Goal: Task Accomplishment & Management: Use online tool/utility

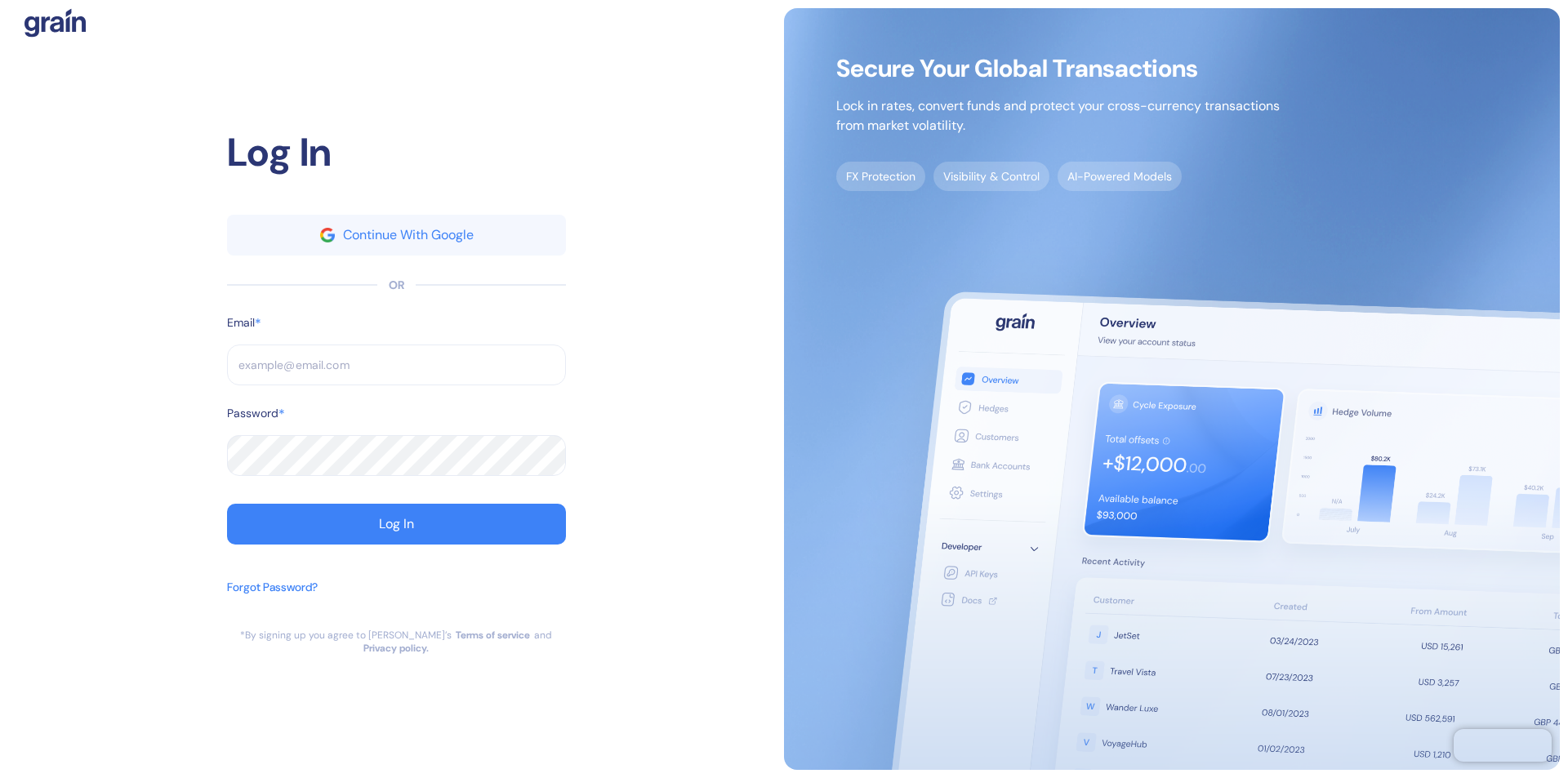
click at [396, 372] on input "text" at bounding box center [396, 365] width 339 height 41
type input "opera"
type input "op"
type input "operat"
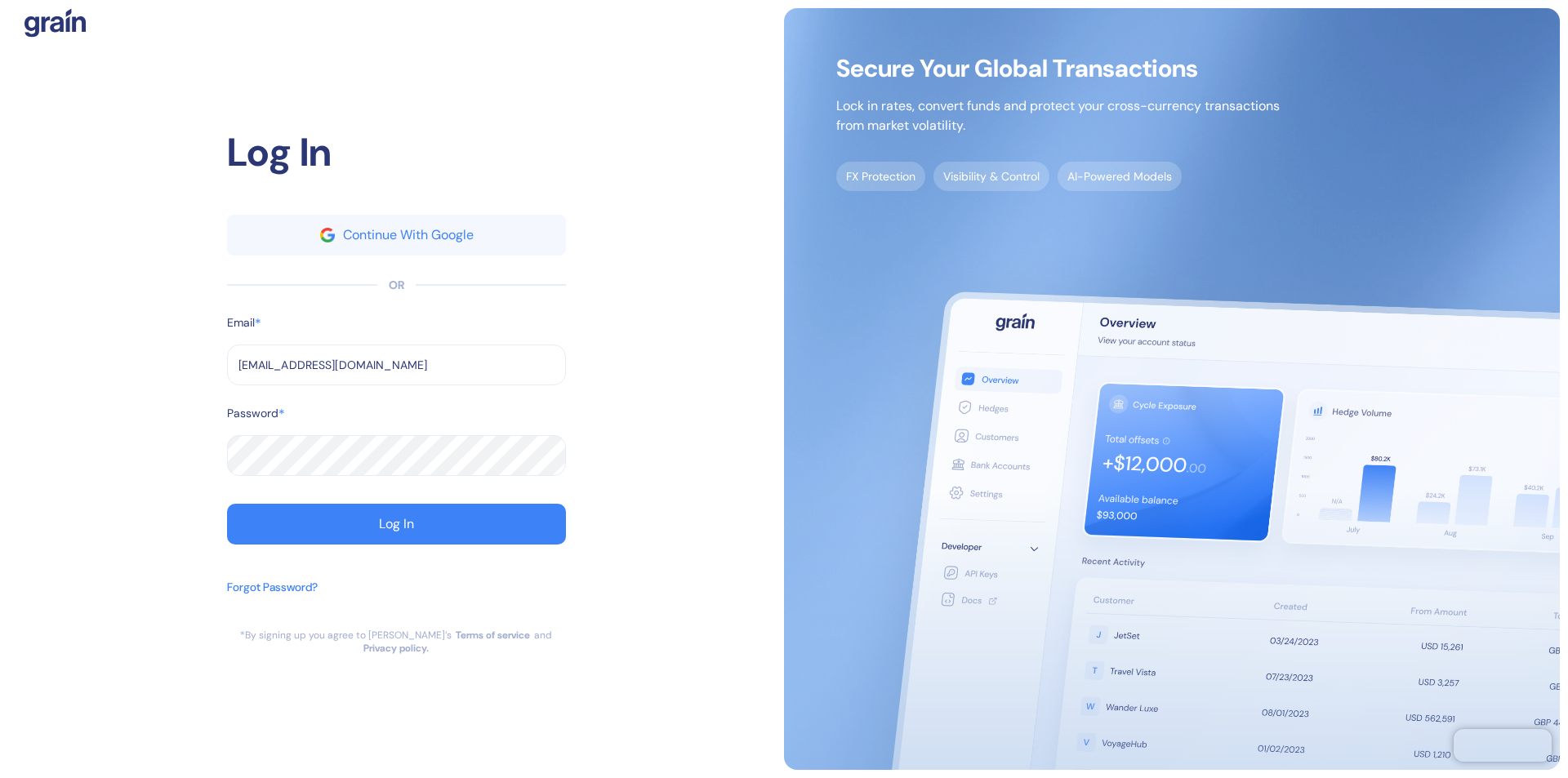
type input "[EMAIL_ADDRESS][DOMAIN_NAME]"
click at [396, 531] on div "Log In" at bounding box center [396, 524] width 35 height 13
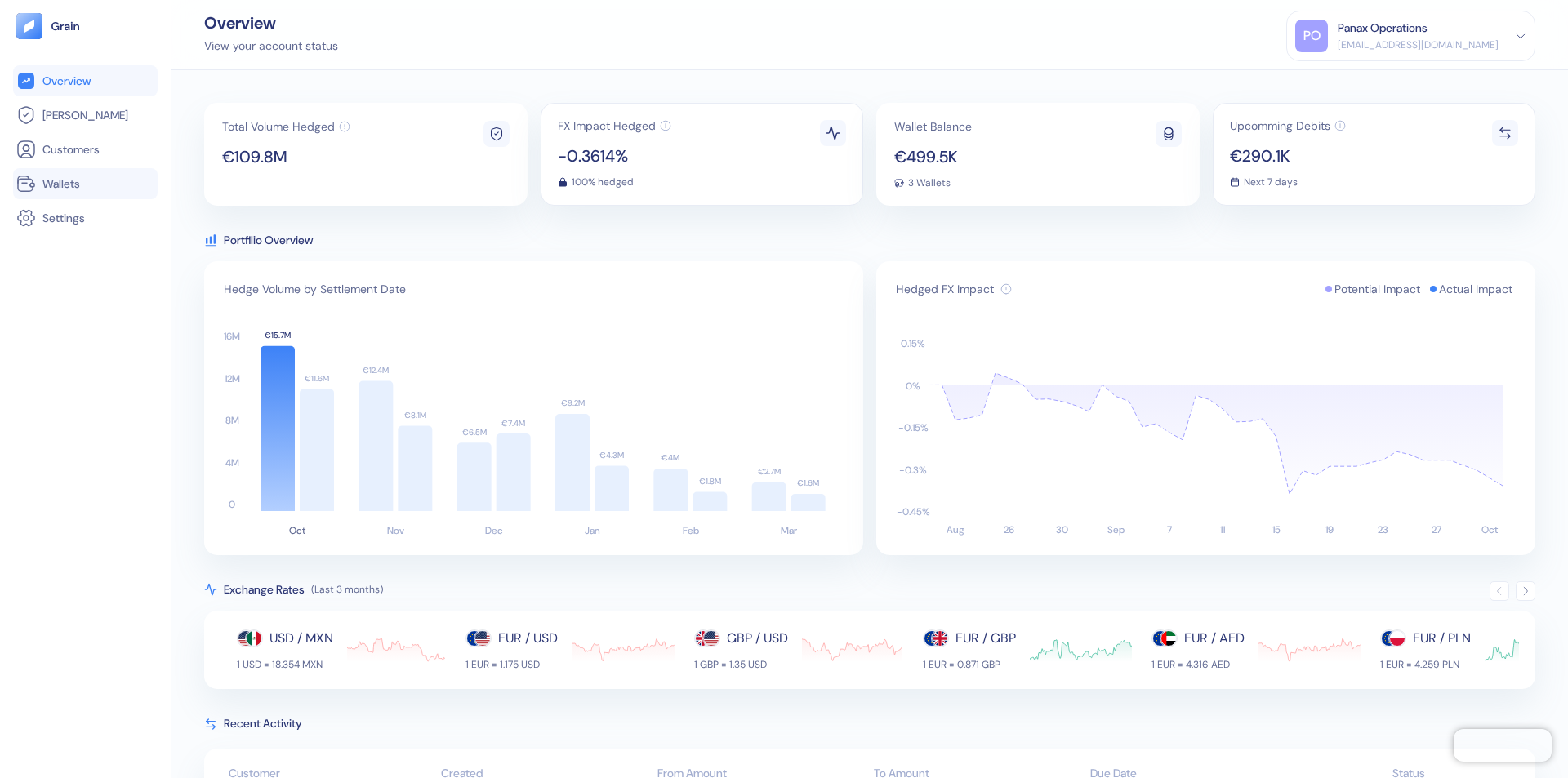
click at [85, 183] on link "Wallets" at bounding box center [85, 183] width 138 height 20
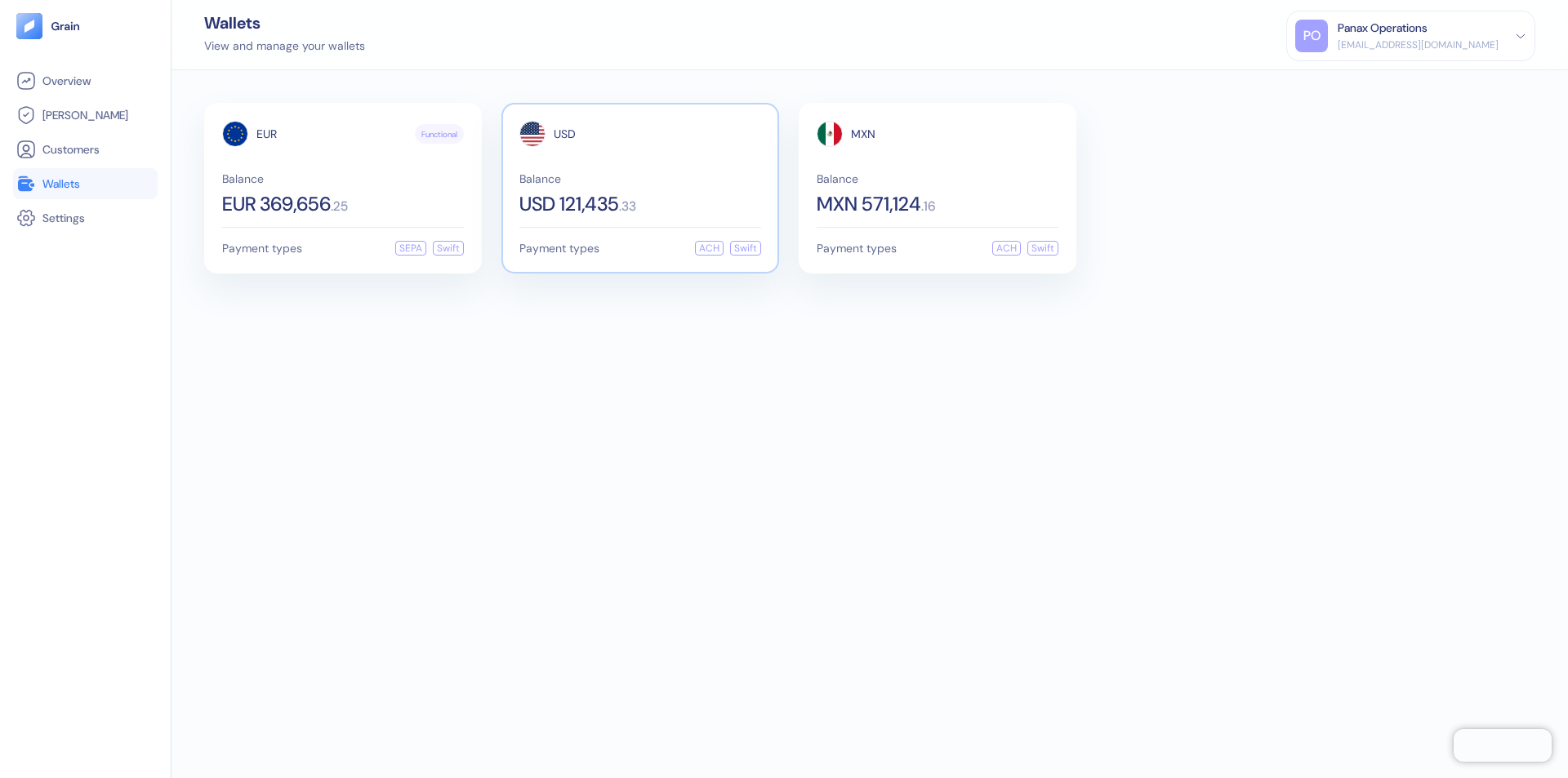
click at [564, 134] on span "USD" at bounding box center [565, 133] width 22 height 11
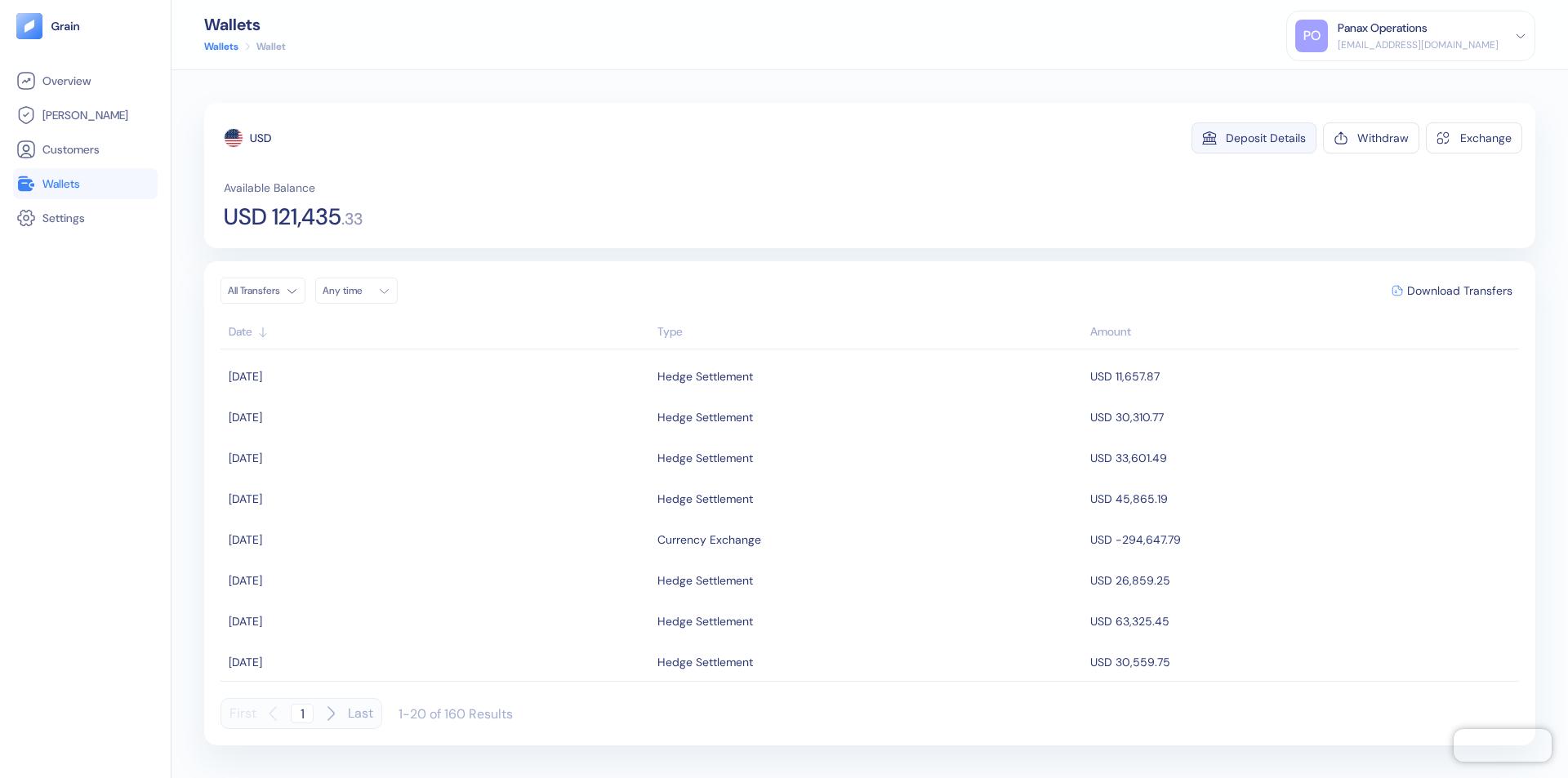
click at [1266, 138] on div "Deposit Details" at bounding box center [1266, 137] width 80 height 11
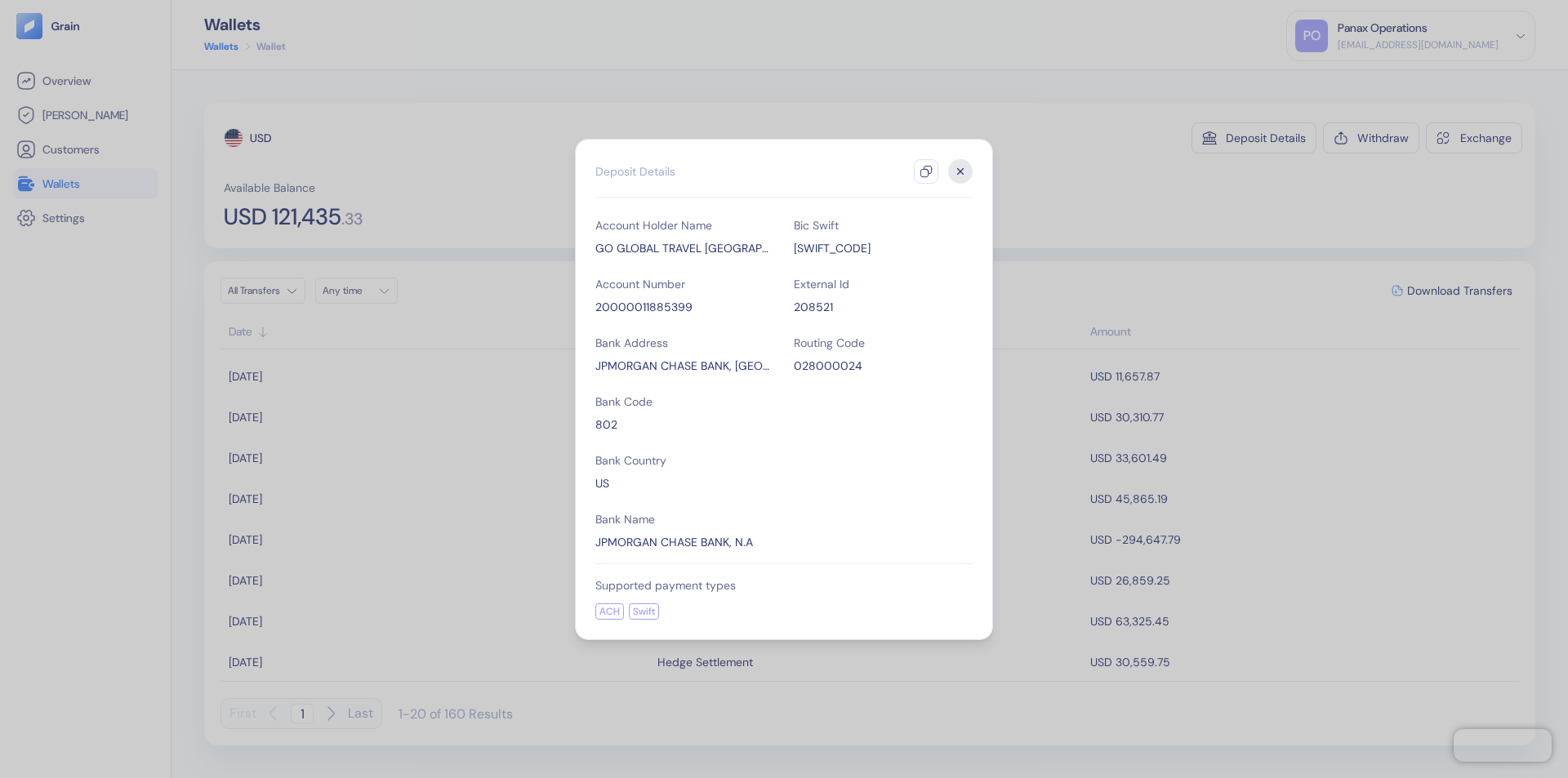
click at [926, 171] on icon "button" at bounding box center [926, 171] width 13 height 13
click at [961, 171] on icon "button" at bounding box center [961, 171] width 6 height 6
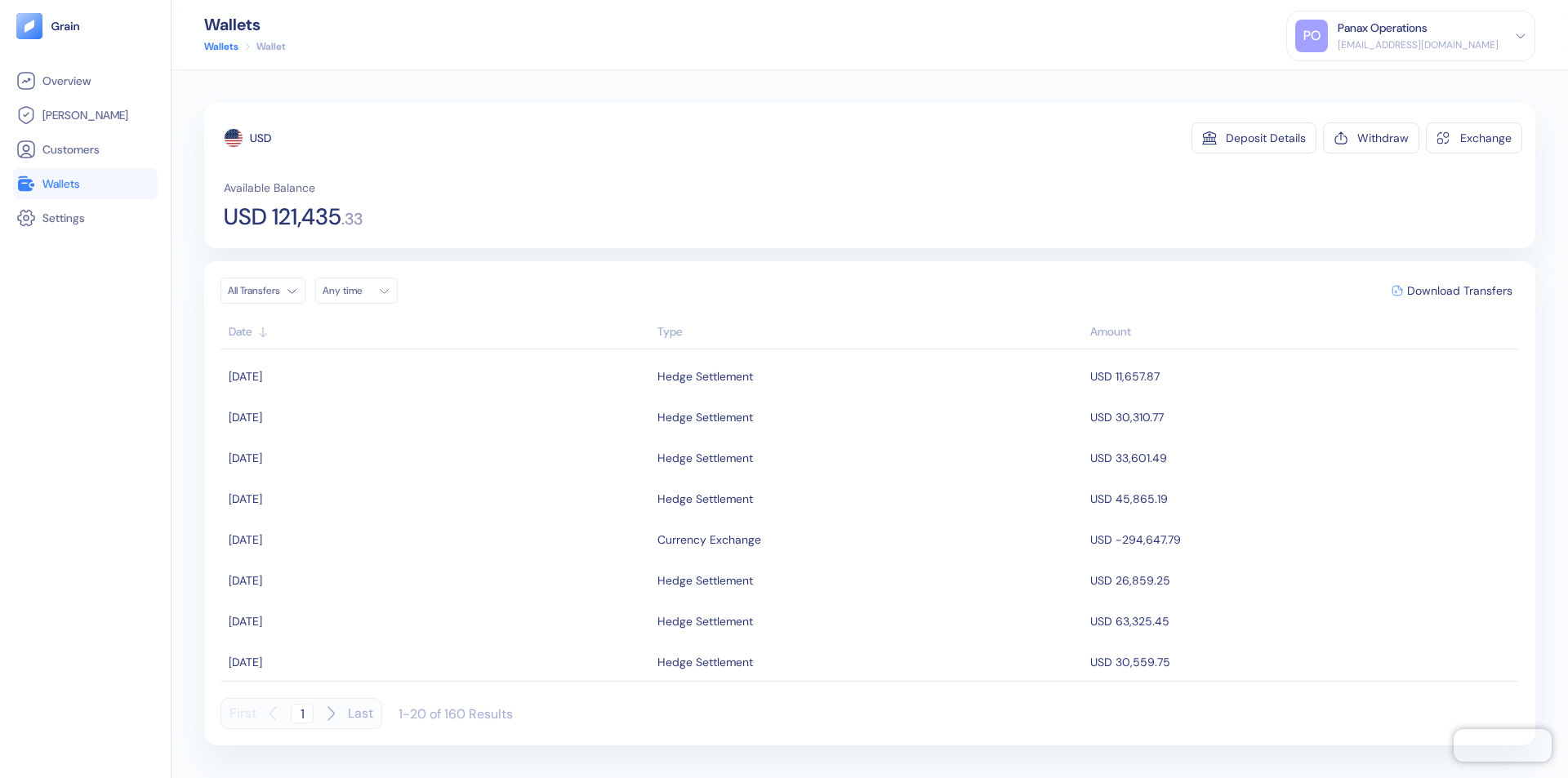
click at [361, 291] on div "Any time" at bounding box center [346, 290] width 49 height 13
click at [398, 374] on button "2" at bounding box center [398, 374] width 20 height 20
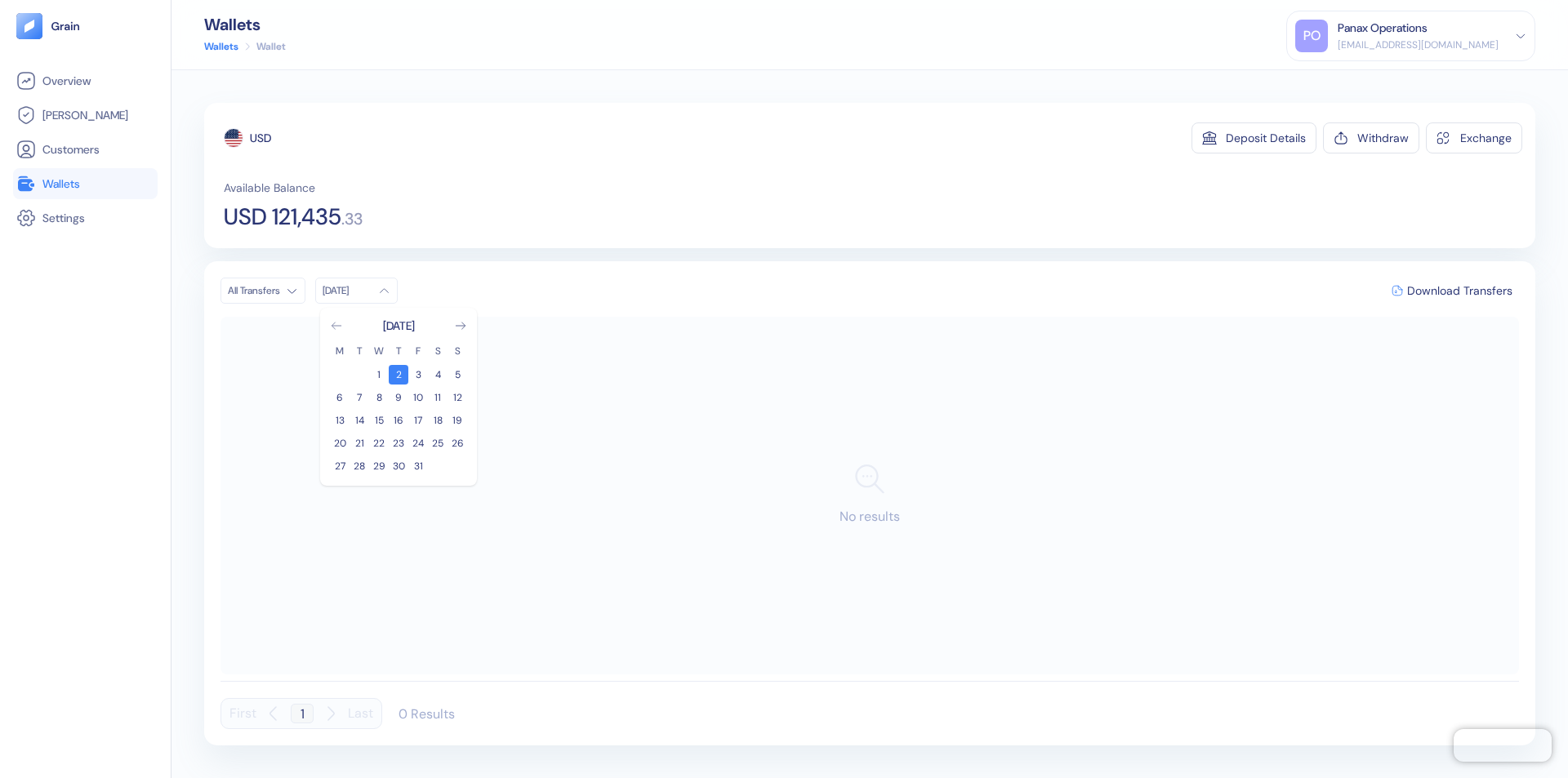
click at [336, 326] on icon "Go to previous month" at bounding box center [336, 326] width 9 height 7
click at [359, 374] on button "2" at bounding box center [359, 374] width 20 height 20
click at [260, 138] on div "USD" at bounding box center [260, 137] width 21 height 16
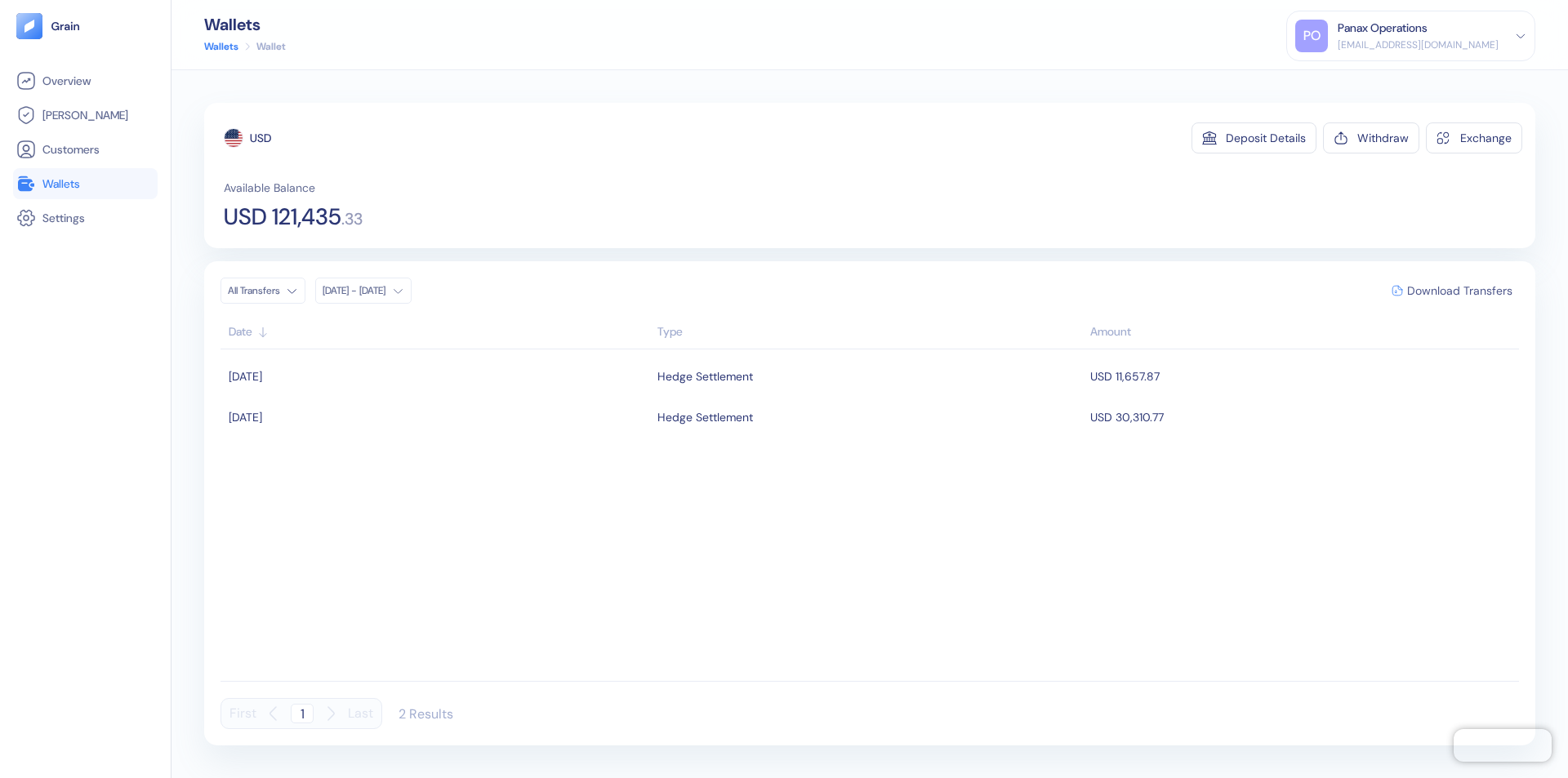
click at [1460, 291] on span "Download Transfers" at bounding box center [1459, 290] width 105 height 11
click at [85, 183] on link "Wallets" at bounding box center [85, 183] width 138 height 20
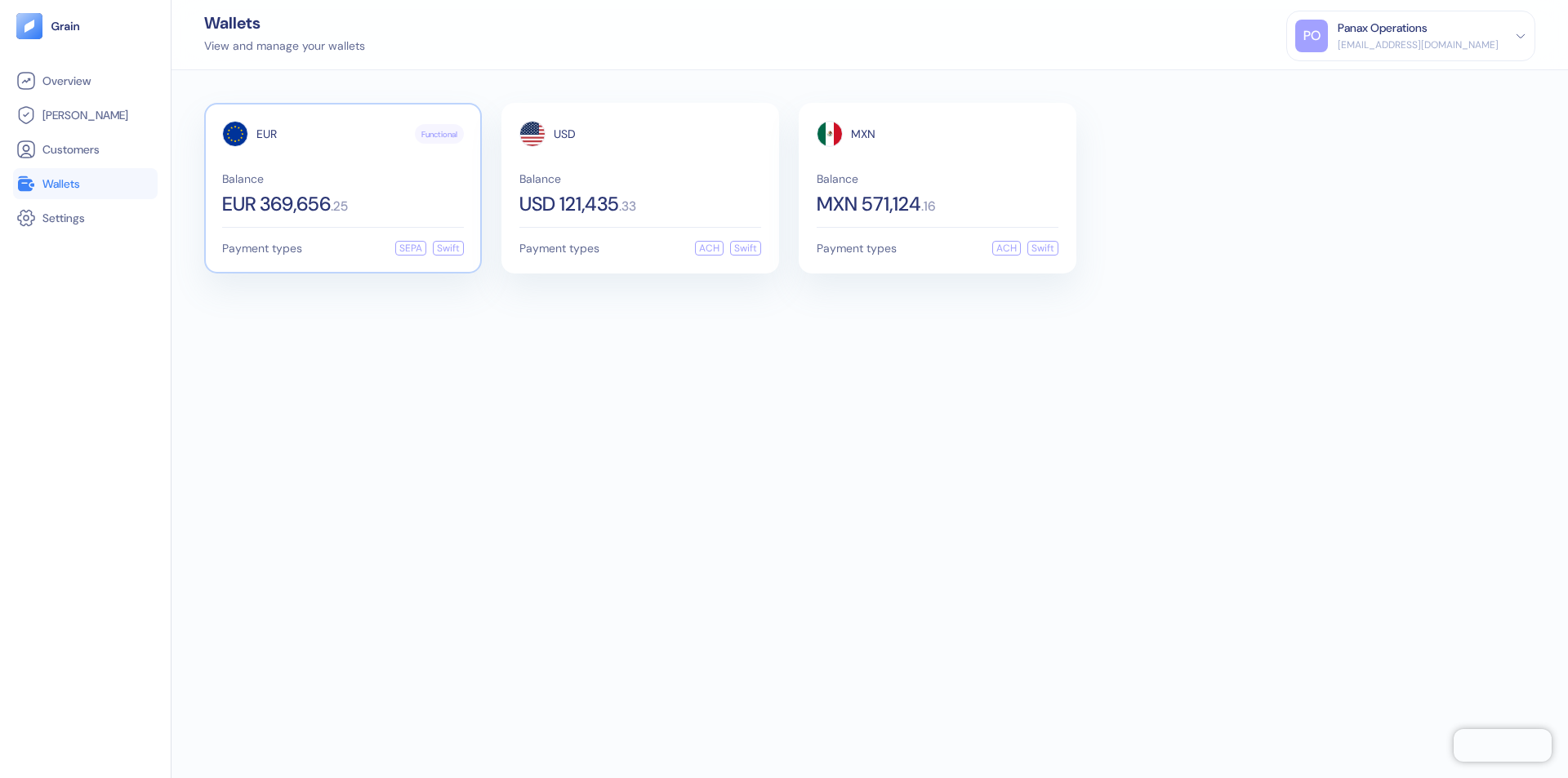
click at [266, 134] on span "EUR" at bounding box center [267, 133] width 20 height 11
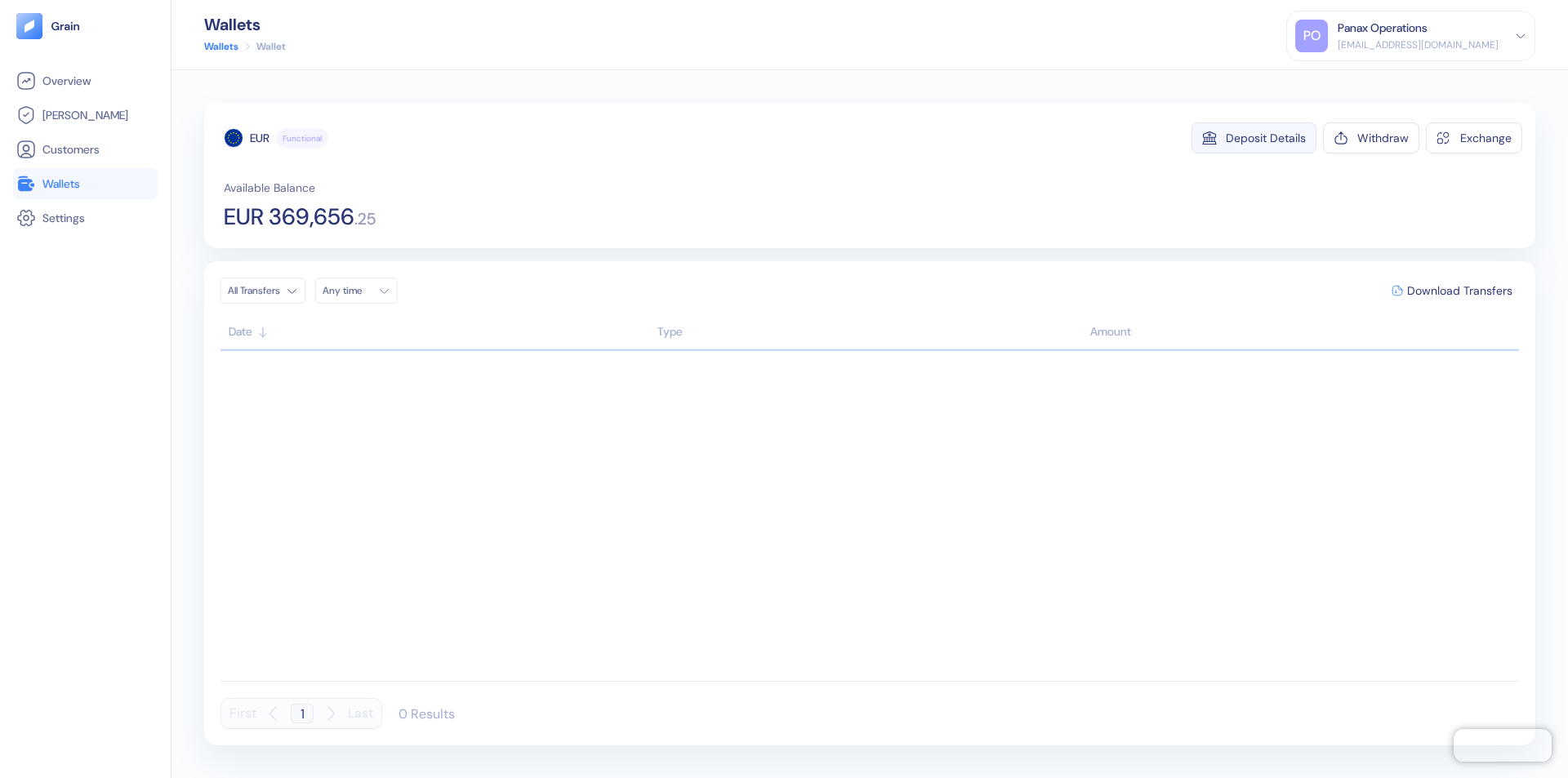
click at [1266, 138] on div "Deposit Details" at bounding box center [1266, 137] width 80 height 11
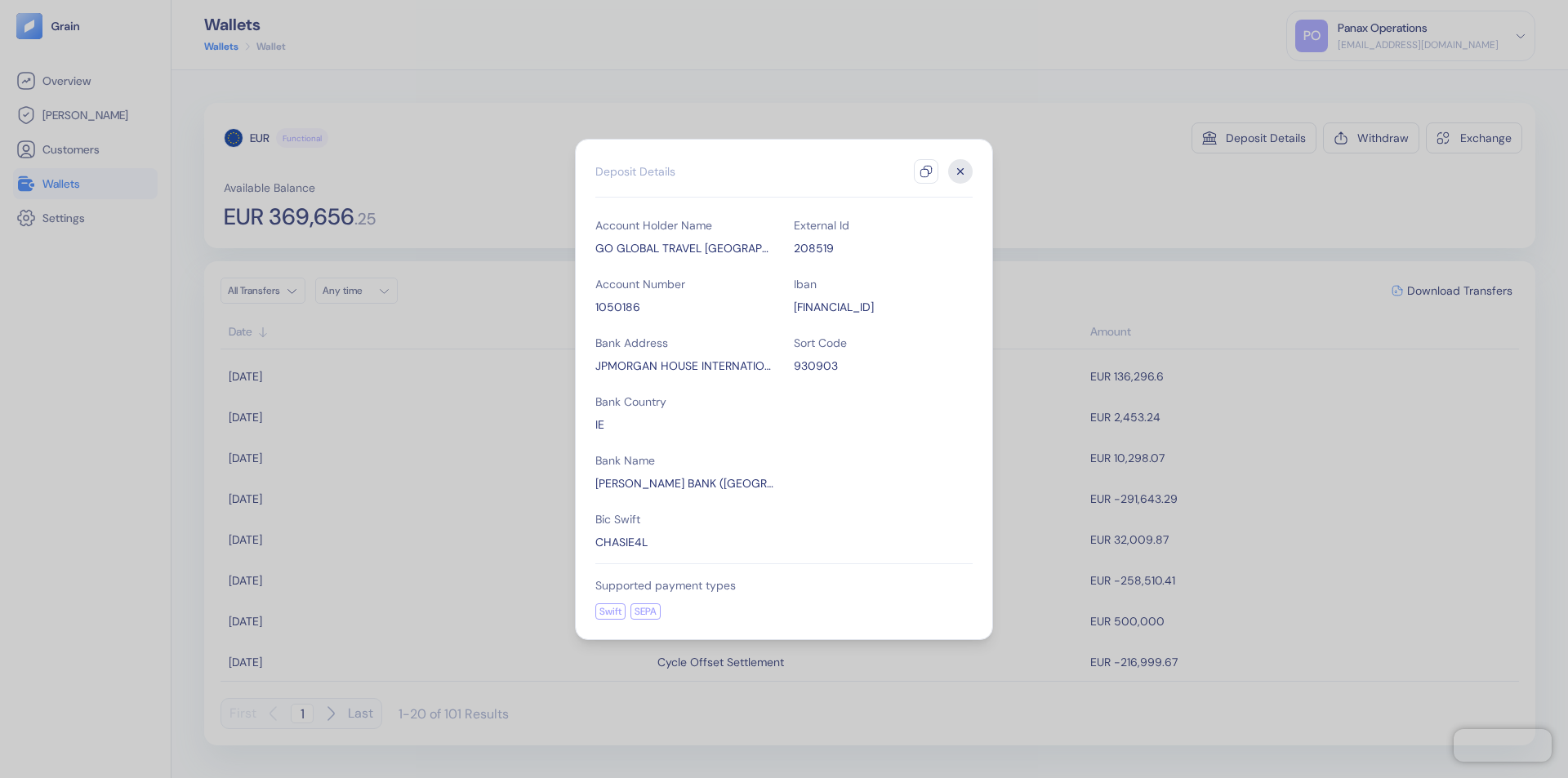
click at [926, 171] on icon "button" at bounding box center [926, 171] width 13 height 13
click at [961, 171] on icon "button" at bounding box center [961, 171] width 6 height 6
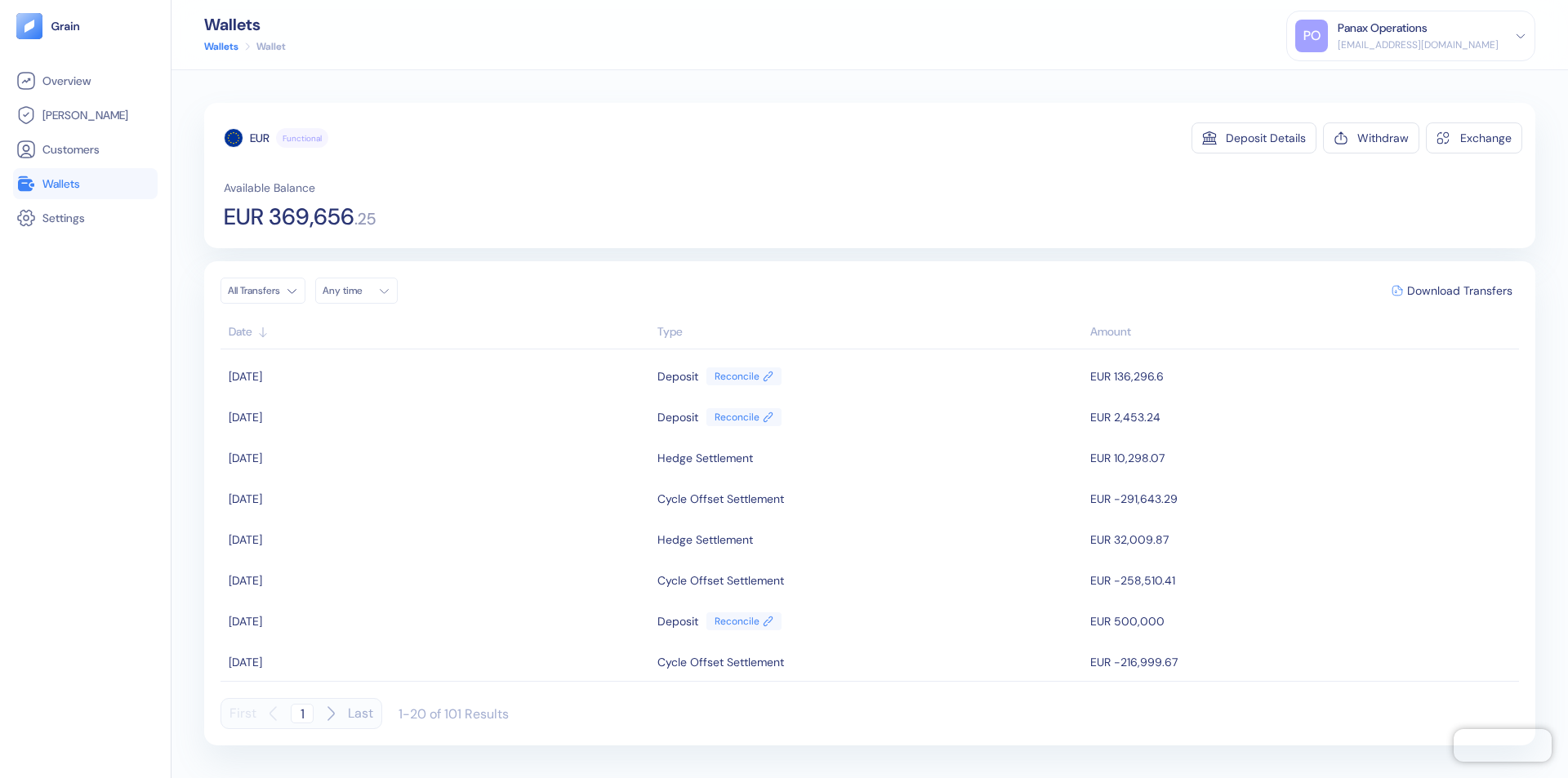
click at [361, 291] on div "Any time" at bounding box center [346, 290] width 49 height 13
click at [398, 374] on button "2" at bounding box center [398, 374] width 20 height 20
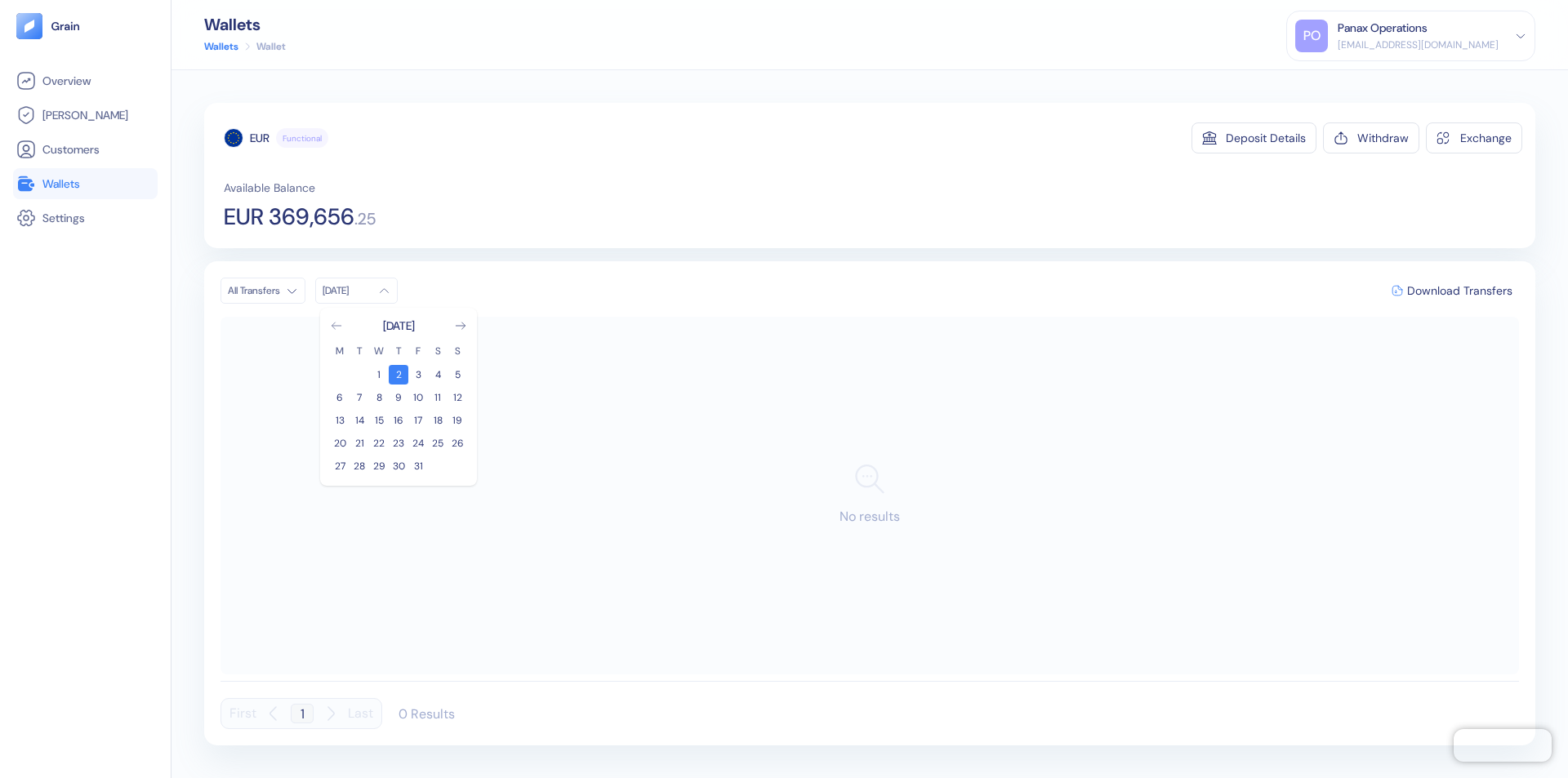
click at [336, 326] on icon "Go to previous month" at bounding box center [336, 326] width 9 height 7
click at [359, 374] on button "2" at bounding box center [359, 374] width 20 height 20
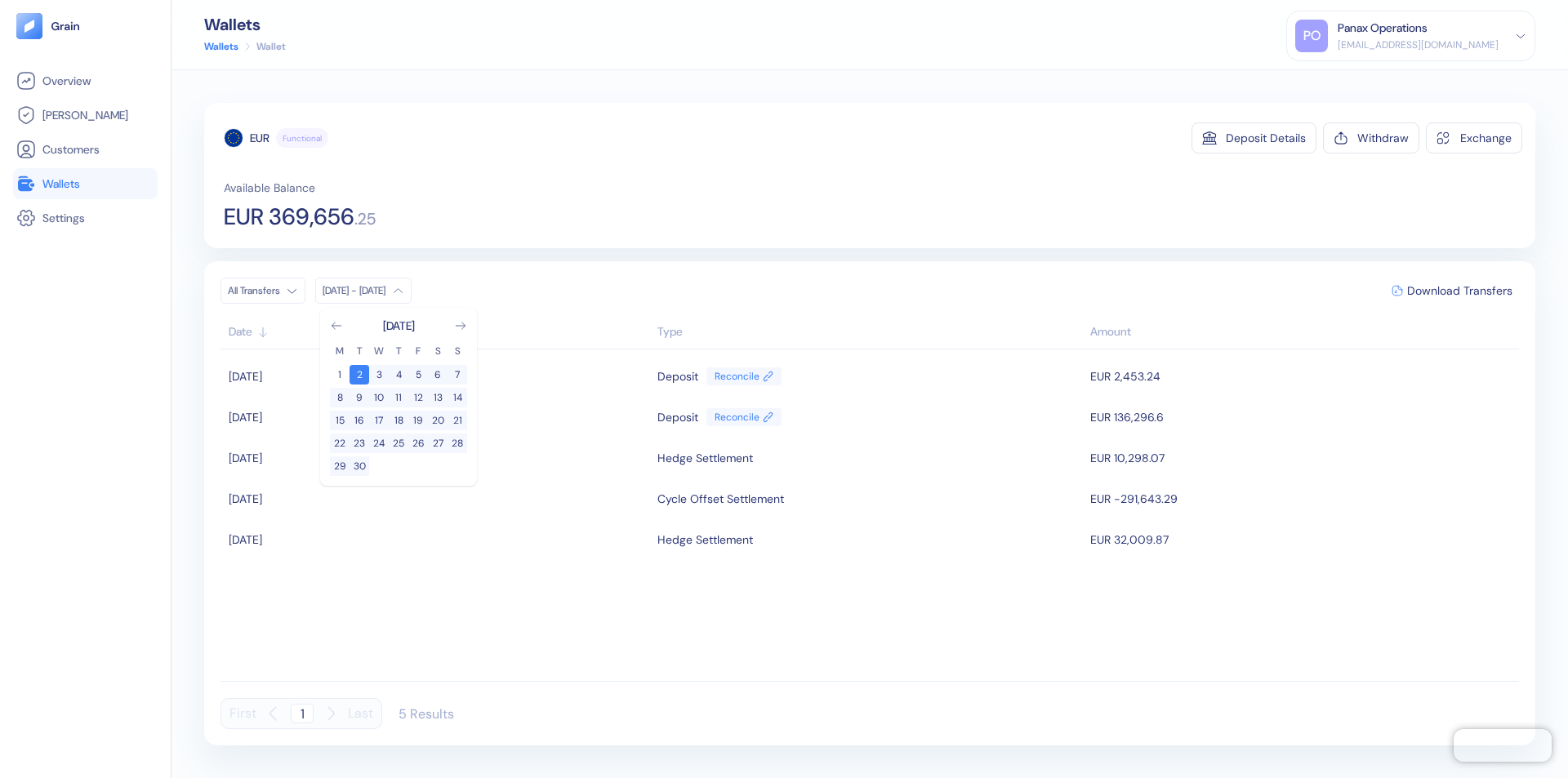
click at [259, 138] on div "EUR" at bounding box center [259, 137] width 20 height 16
click at [1460, 291] on span "Download Transfers" at bounding box center [1459, 290] width 105 height 11
click at [85, 183] on link "Wallets" at bounding box center [85, 183] width 138 height 20
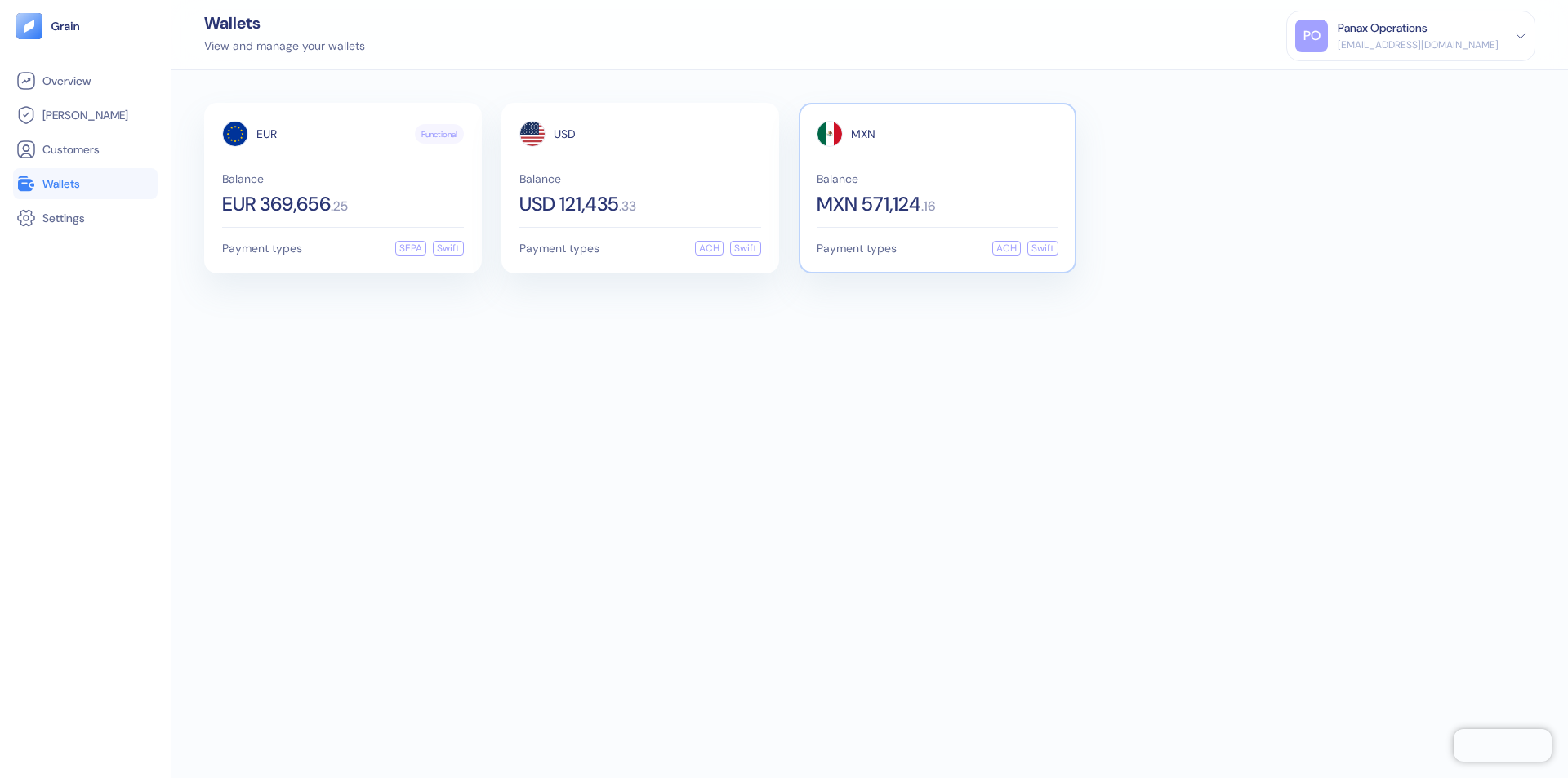
click at [863, 134] on span "MXN" at bounding box center [862, 133] width 25 height 11
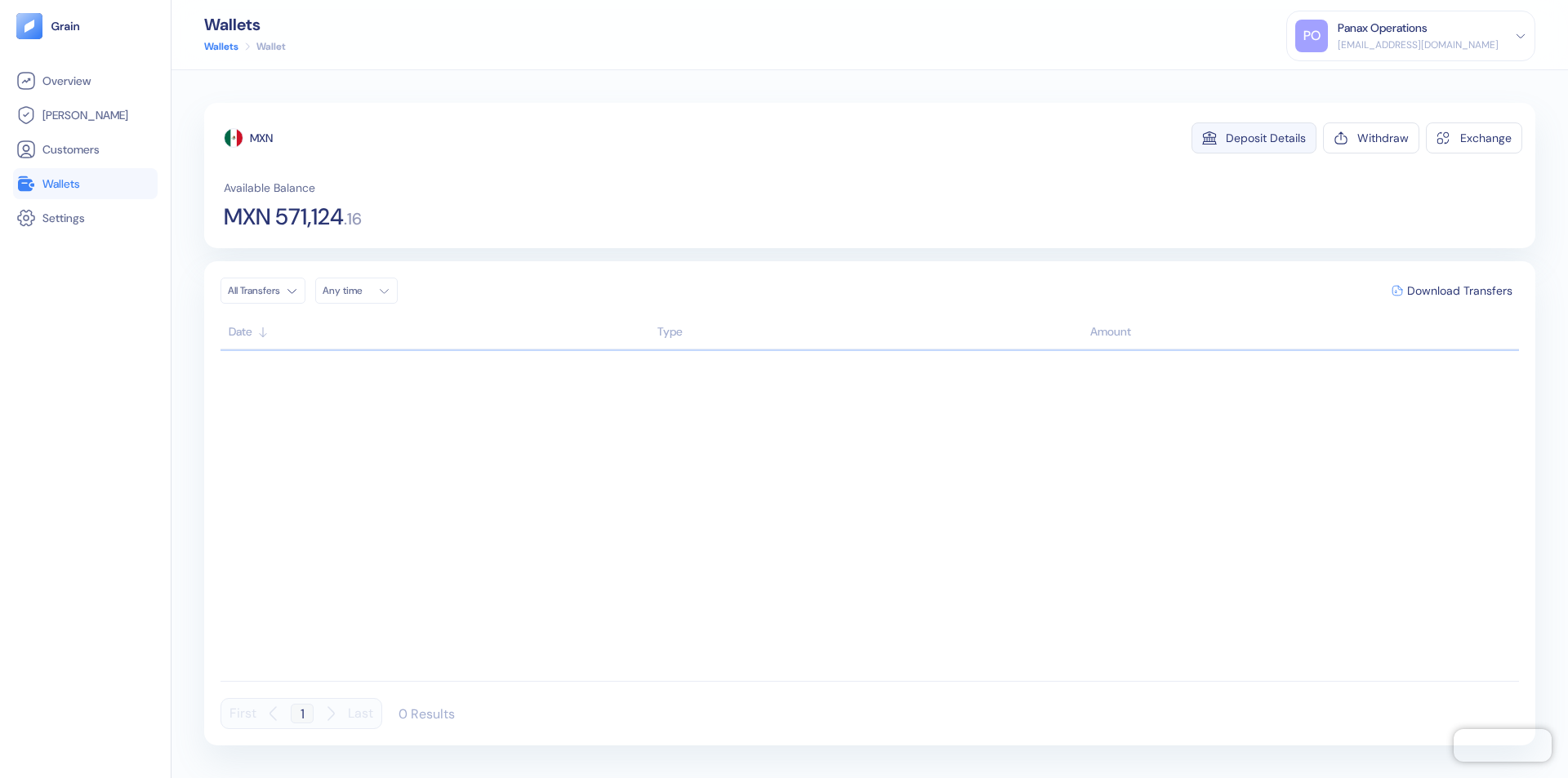
click at [1266, 138] on div "Deposit Details" at bounding box center [1266, 137] width 80 height 11
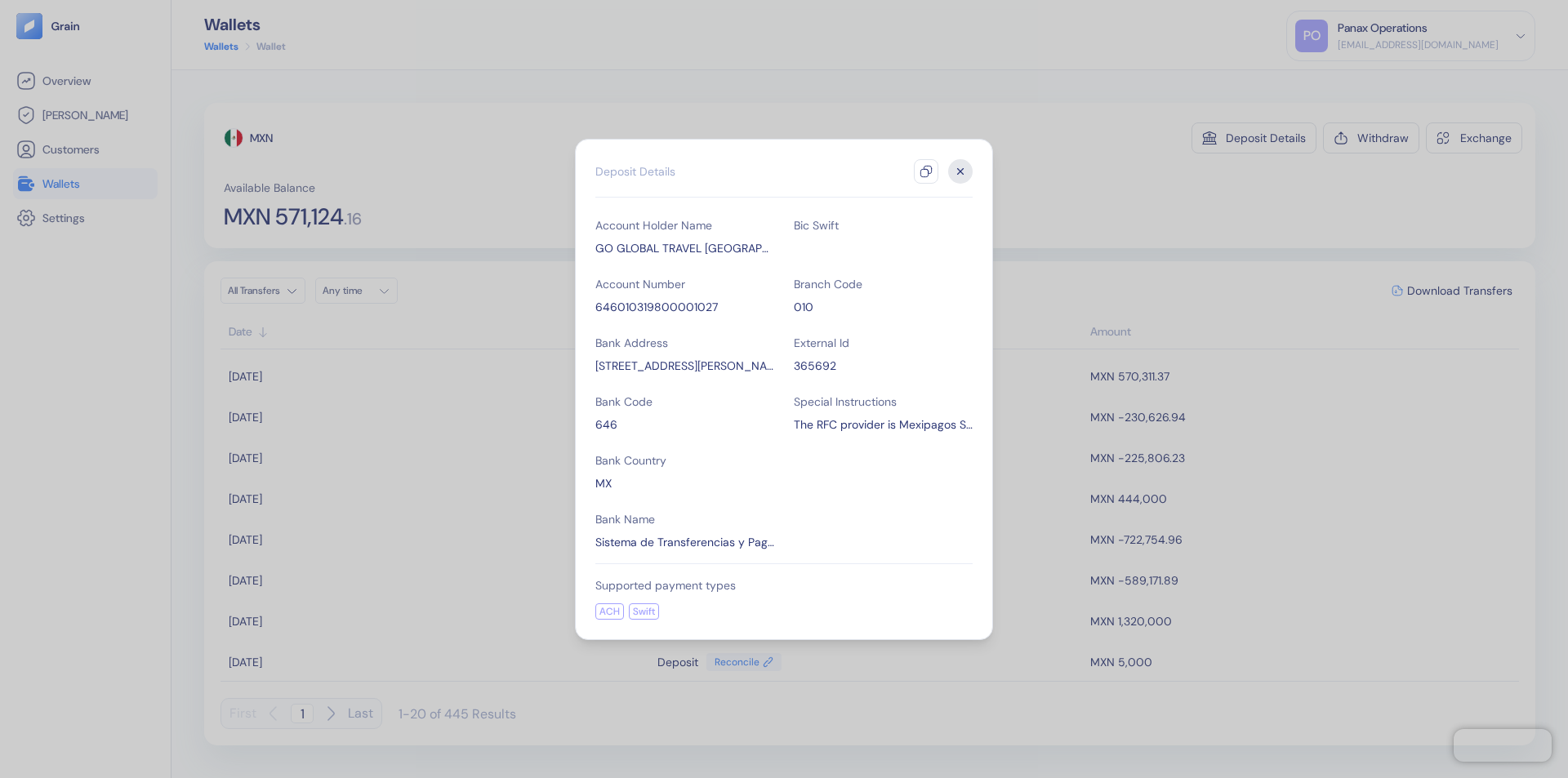
click at [926, 171] on icon "button" at bounding box center [926, 171] width 13 height 13
click at [961, 171] on icon "button" at bounding box center [961, 171] width 6 height 6
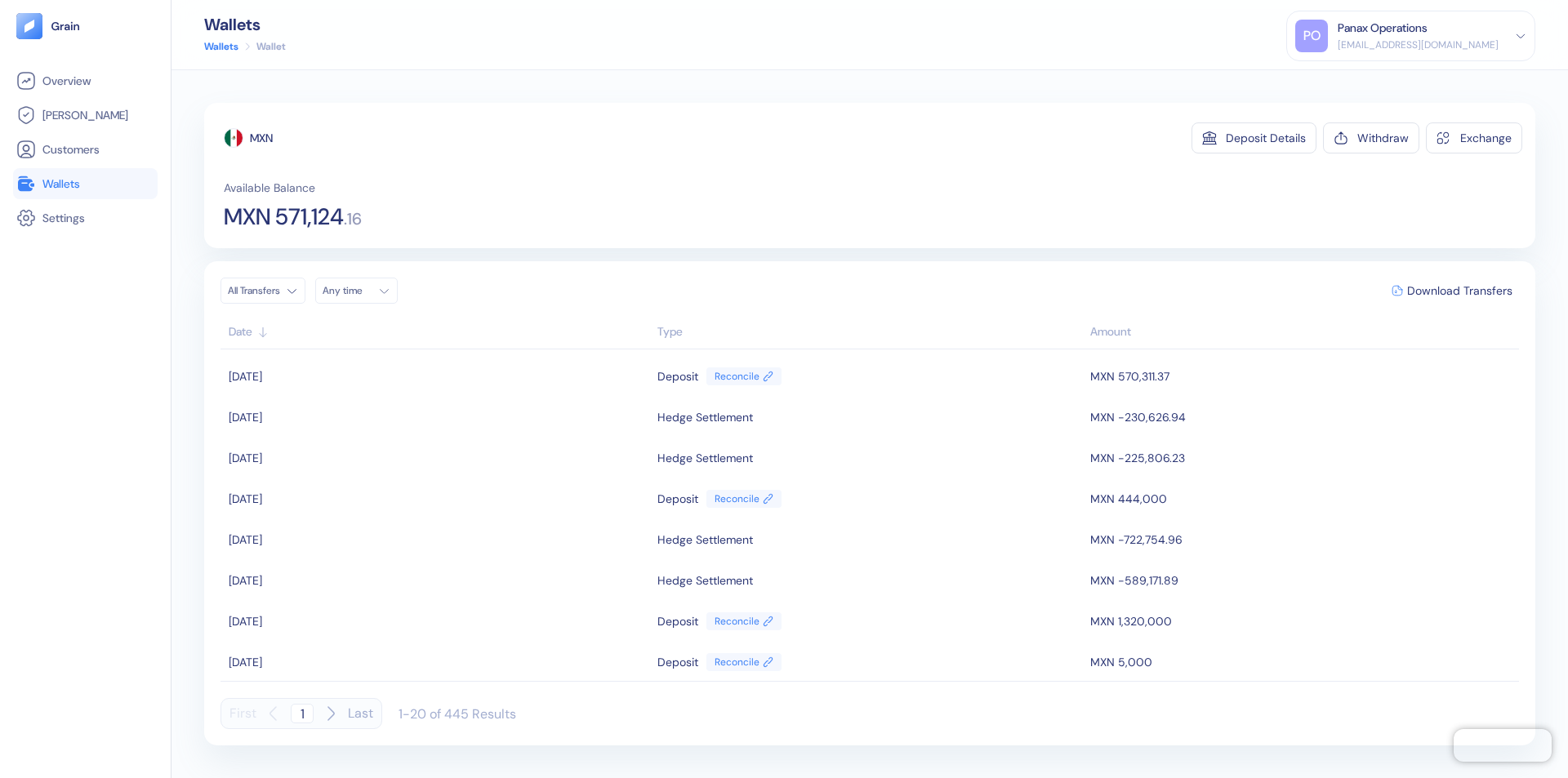
click at [361, 291] on div "Any time" at bounding box center [346, 290] width 49 height 13
click at [398, 374] on button "2" at bounding box center [398, 374] width 20 height 20
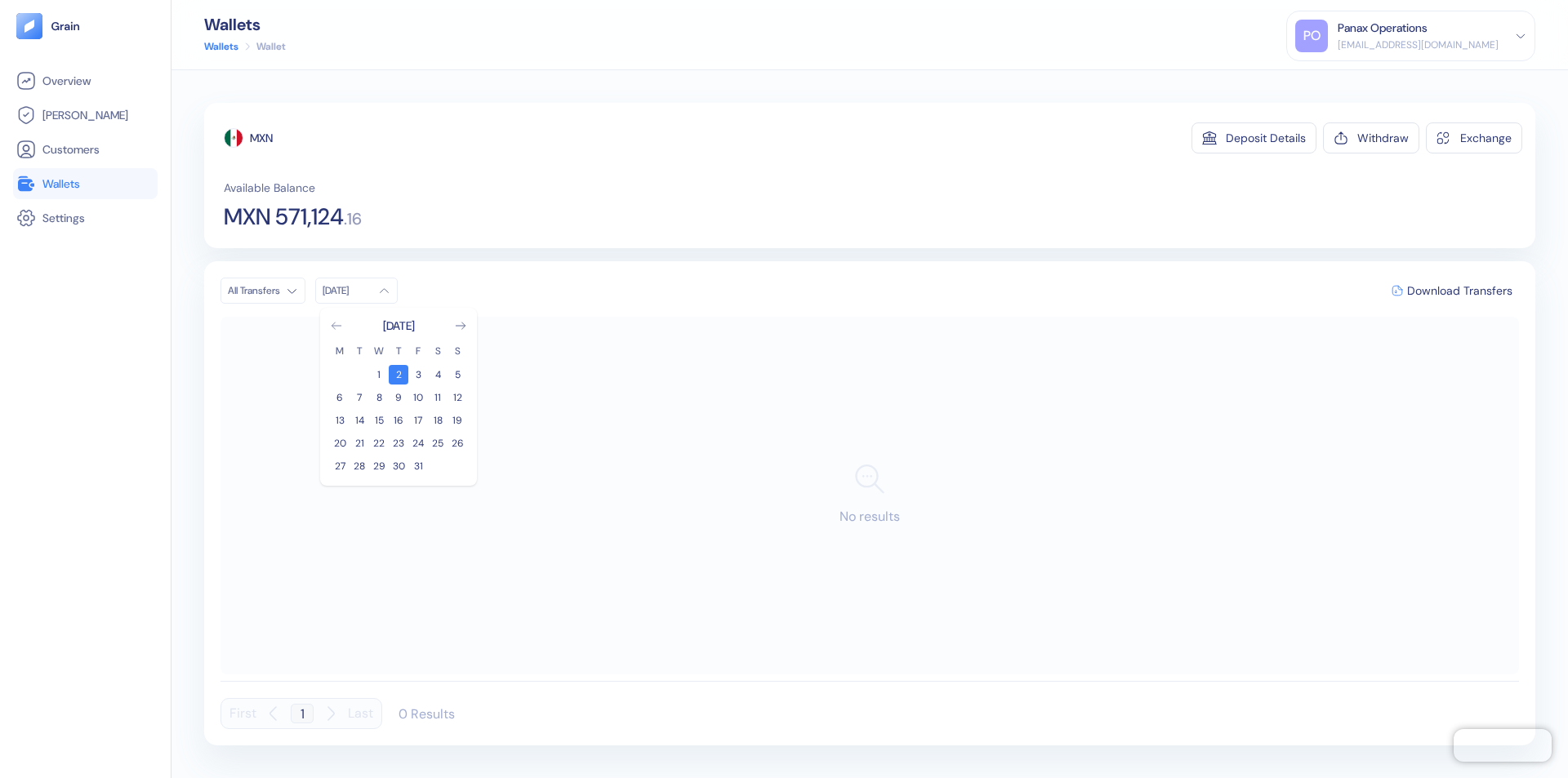
click at [336, 326] on icon "Go to previous month" at bounding box center [336, 326] width 9 height 7
click at [359, 374] on button "2" at bounding box center [359, 374] width 20 height 20
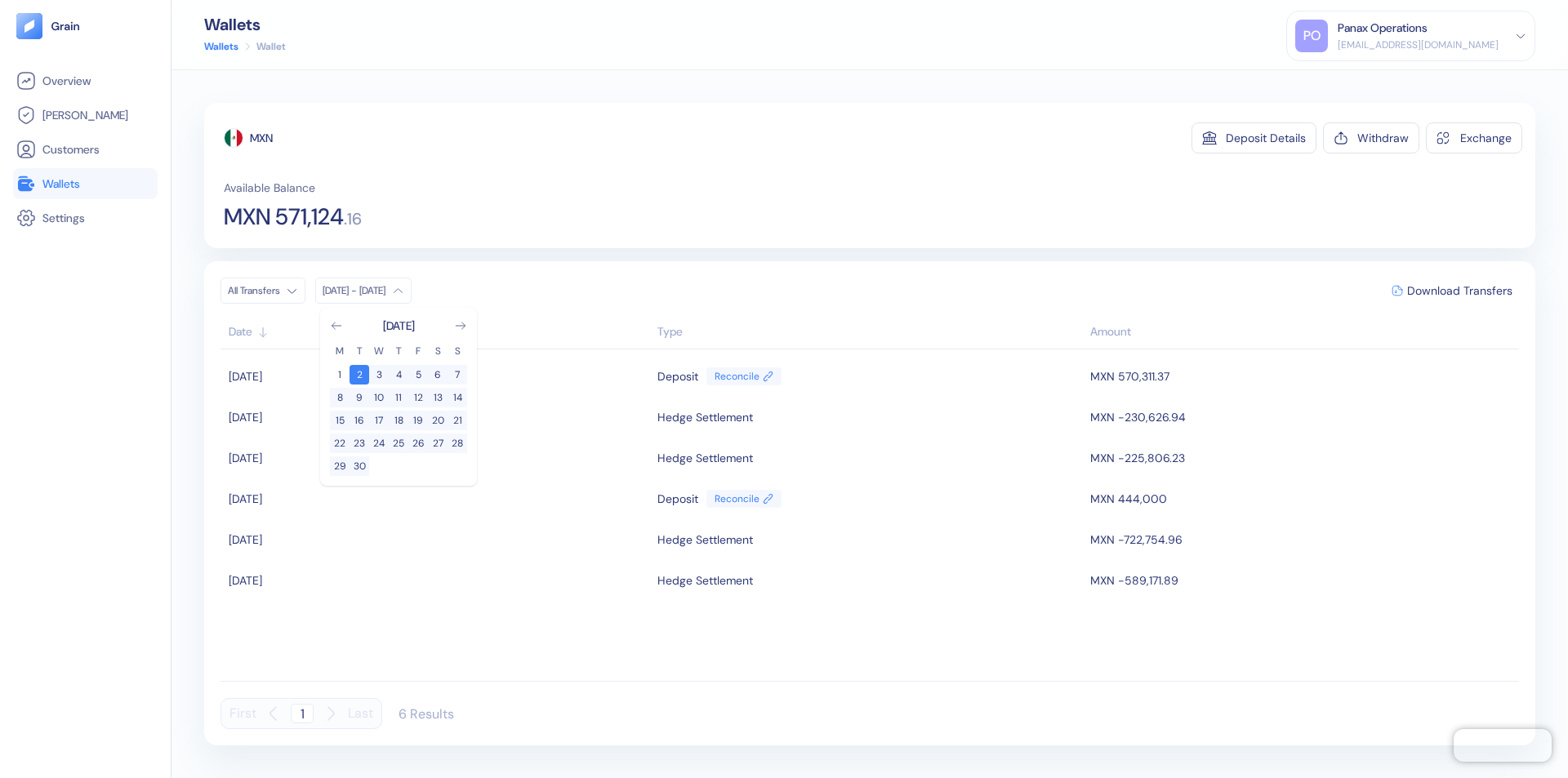
click at [262, 138] on div "MXN" at bounding box center [261, 137] width 23 height 16
click at [1460, 291] on span "Download Transfers" at bounding box center [1459, 290] width 105 height 11
click at [1427, 36] on div "Panax Operations" at bounding box center [1382, 28] width 90 height 17
click at [1362, 81] on div "Sign Out" at bounding box center [1339, 81] width 45 height 17
